Goal: Task Accomplishment & Management: Manage account settings

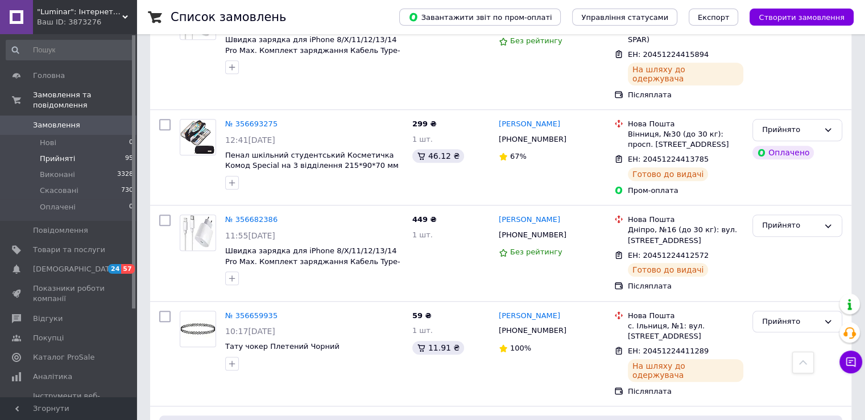
scroll to position [1927, 0]
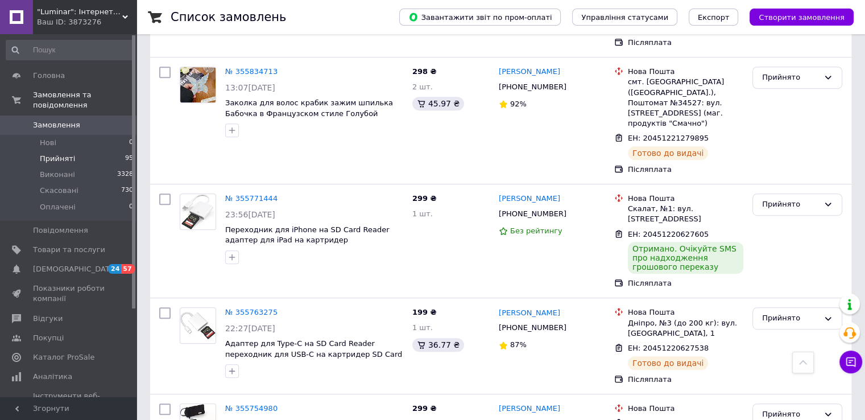
scroll to position [526, 0]
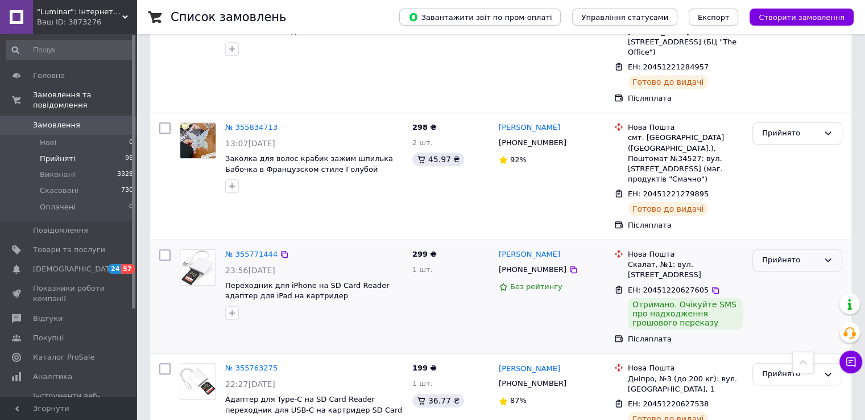
click at [804, 249] on div "Прийнято" at bounding box center [798, 260] width 90 height 22
click at [800, 274] on li "Виконано" at bounding box center [797, 284] width 89 height 21
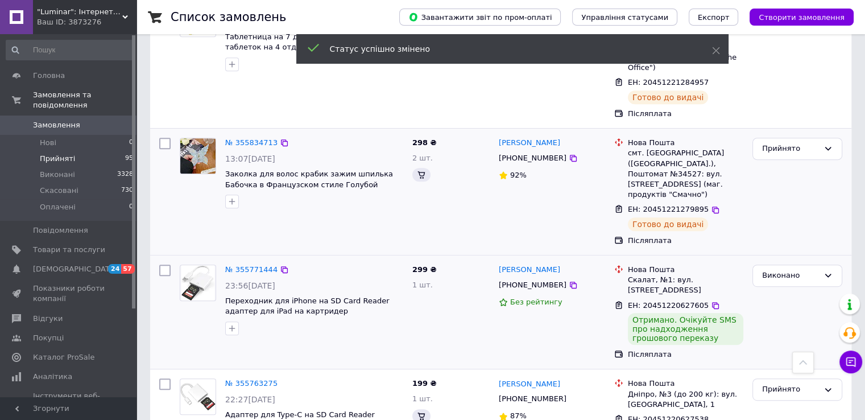
scroll to position [1371, 0]
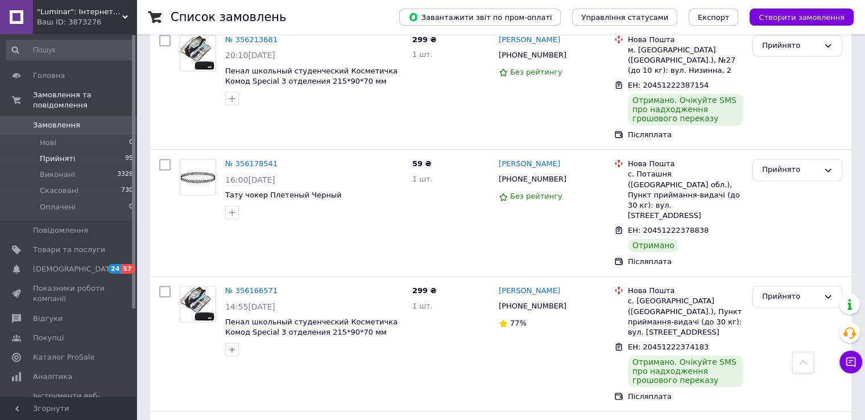
scroll to position [1604, 0]
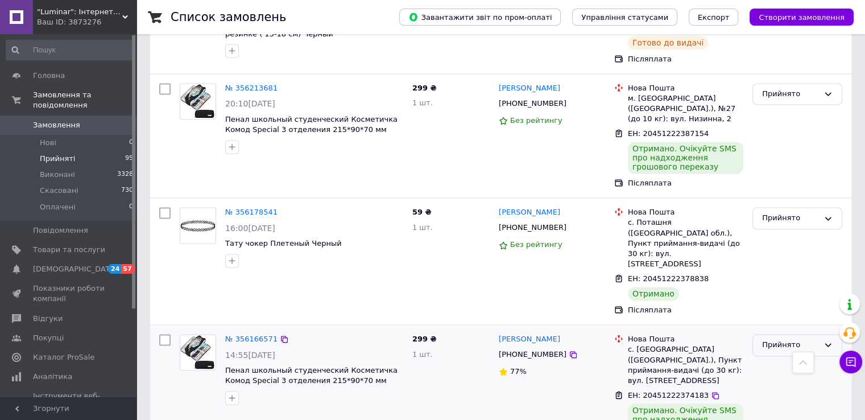
click at [809, 339] on div "Прийнято" at bounding box center [790, 345] width 57 height 12
click at [808, 358] on li "Виконано" at bounding box center [797, 368] width 89 height 21
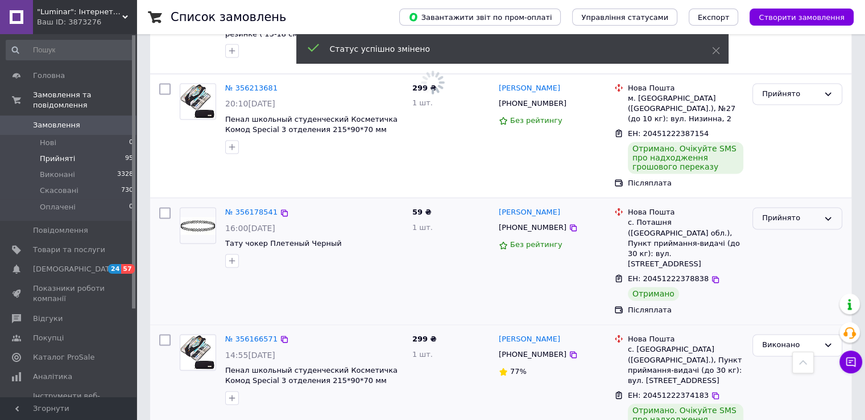
click at [788, 212] on div "Прийнято" at bounding box center [790, 218] width 57 height 12
click at [787, 232] on li "Виконано" at bounding box center [797, 242] width 89 height 21
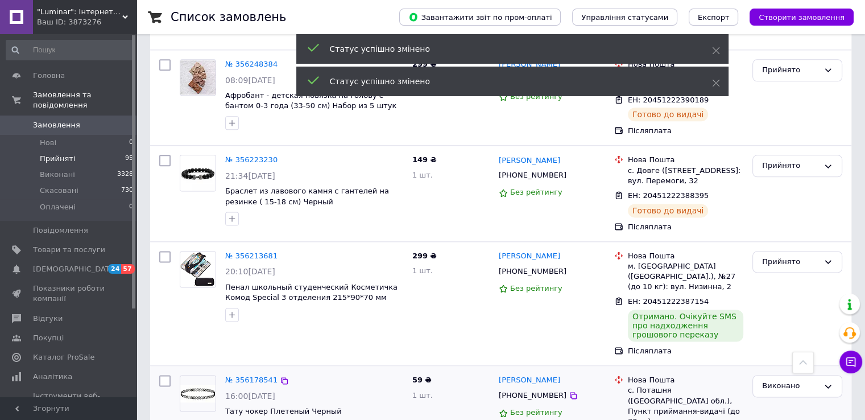
scroll to position [1466, 0]
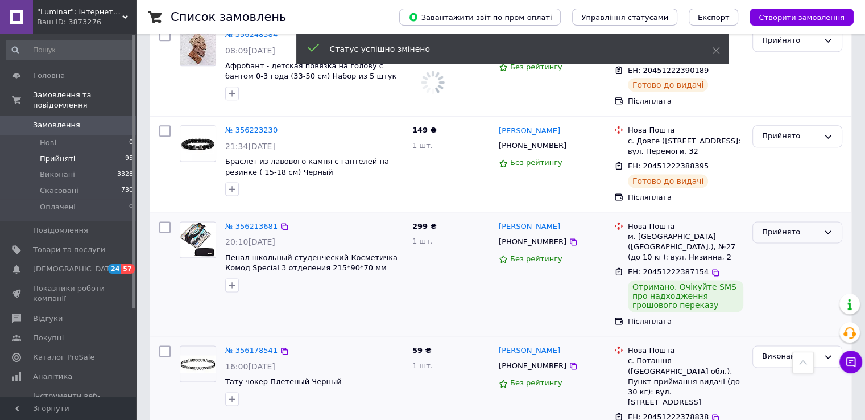
click at [787, 221] on div "Прийнято" at bounding box center [798, 232] width 90 height 22
click at [787, 245] on li "Виконано" at bounding box center [797, 255] width 89 height 21
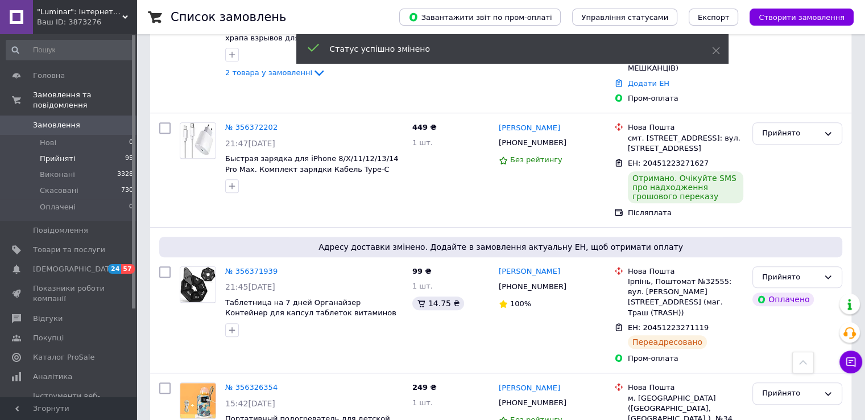
scroll to position [598, 0]
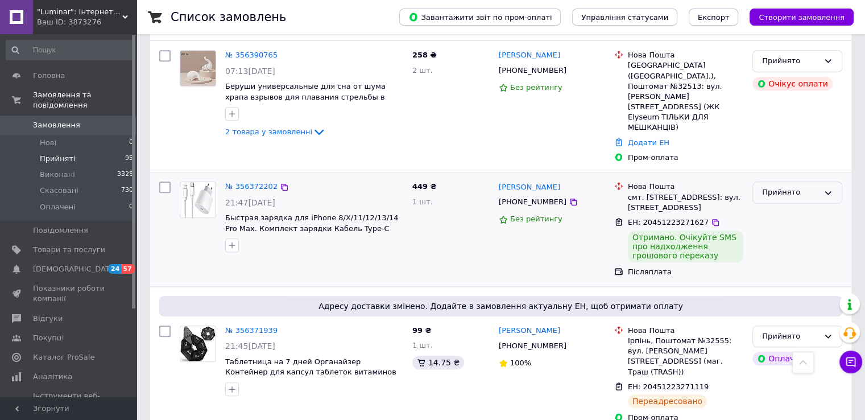
click at [789, 187] on div "Прийнято" at bounding box center [790, 193] width 57 height 12
click at [789, 206] on li "Виконано" at bounding box center [797, 216] width 89 height 21
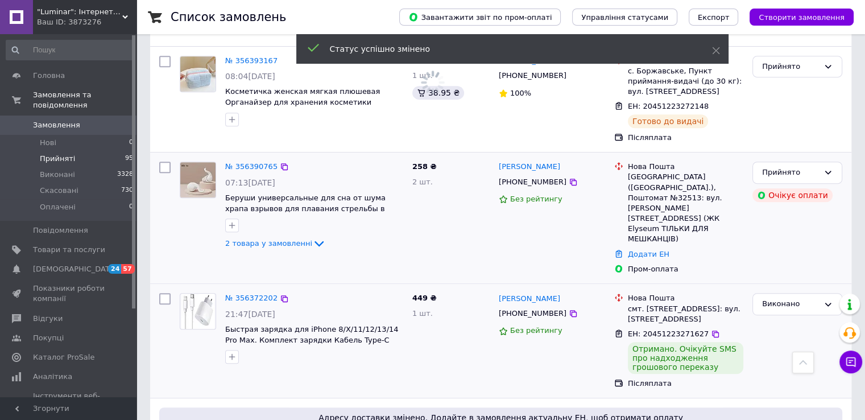
scroll to position [460, 0]
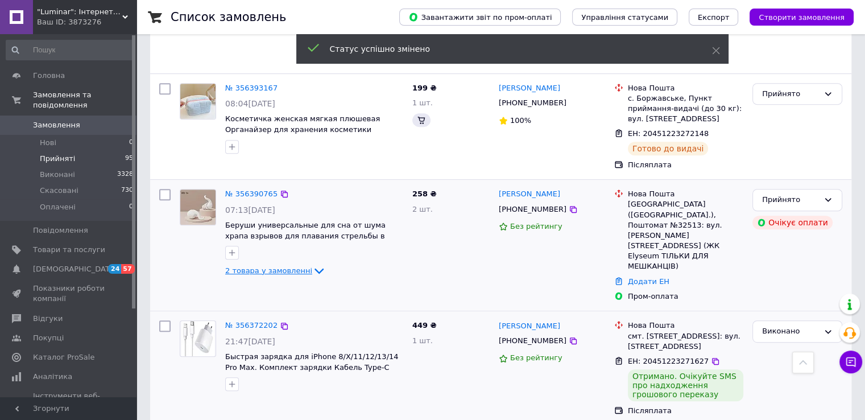
click at [282, 266] on span "2 товара у замовленні" at bounding box center [268, 270] width 87 height 9
